Goal: Task Accomplishment & Management: Use online tool/utility

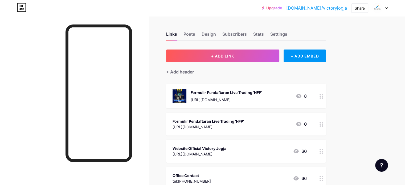
click at [262, 97] on div "[URL][DOMAIN_NAME]" at bounding box center [225, 100] width 71 height 6
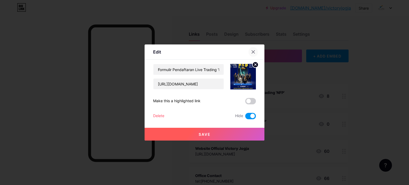
click at [251, 55] on div at bounding box center [253, 52] width 10 height 10
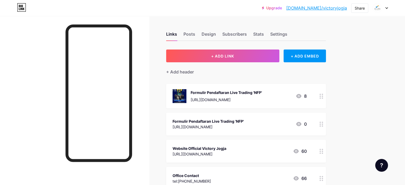
click at [244, 122] on div "Formulir Pendaftaran Live Trading 'NFP'" at bounding box center [207, 121] width 71 height 6
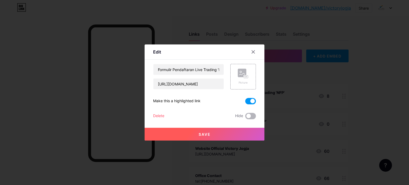
click at [252, 115] on span at bounding box center [250, 116] width 11 height 6
click at [245, 117] on input "checkbox" at bounding box center [245, 117] width 0 height 0
click at [234, 131] on button "Save" at bounding box center [204, 134] width 120 height 13
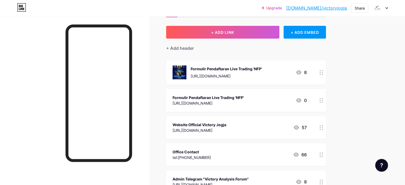
scroll to position [27, 0]
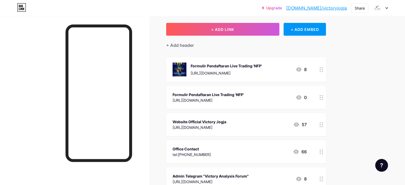
click at [232, 99] on div "[URL][DOMAIN_NAME]" at bounding box center [207, 100] width 71 height 6
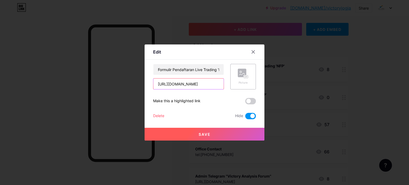
click at [198, 84] on input "[URL][DOMAIN_NAME]" at bounding box center [188, 83] width 70 height 11
click at [253, 52] on icon at bounding box center [253, 52] width 3 height 3
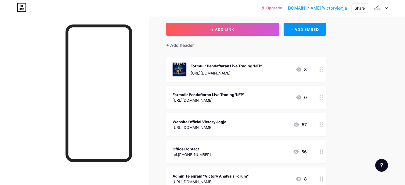
click at [149, 65] on div at bounding box center [74, 108] width 149 height 185
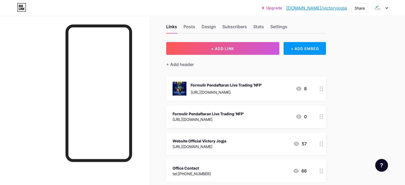
scroll to position [0, 0]
